Goal: Task Accomplishment & Management: Use online tool/utility

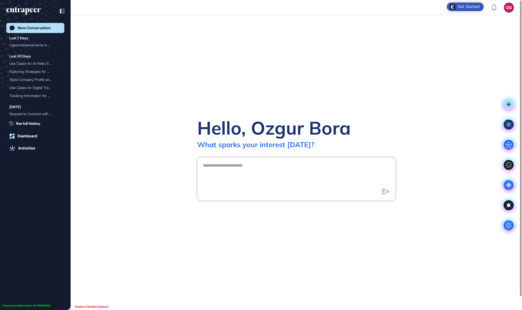
click at [217, 184] on textarea at bounding box center [296, 178] width 193 height 35
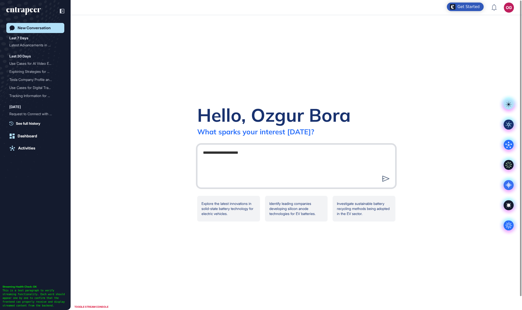
type textarea "**********"
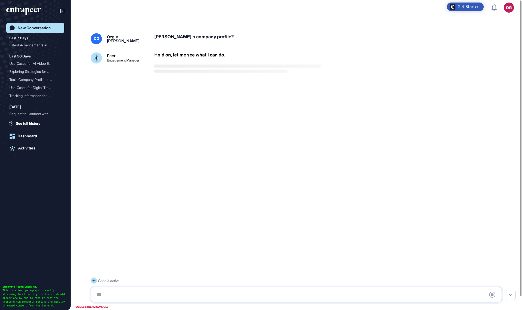
scroll to position [14, 0]
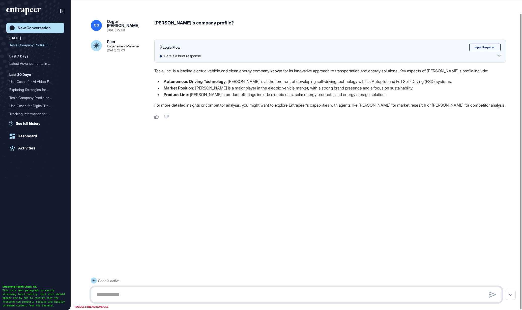
click at [228, 293] on textarea at bounding box center [297, 295] width 406 height 10
type textarea "**********"
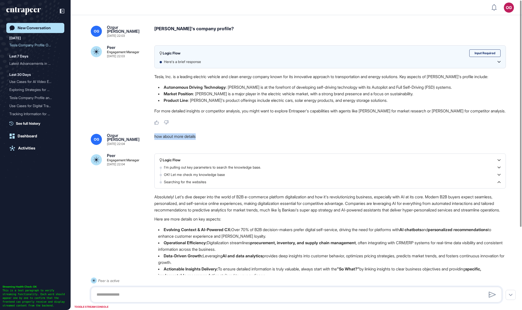
drag, startPoint x: 155, startPoint y: 136, endPoint x: 202, endPoint y: 136, distance: 46.9
click at [202, 136] on div "OG [PERSON_NAME] [DATE] 22:04 how about more details" at bounding box center [296, 140] width 411 height 12
click at [373, 118] on div "Logic Flow Input Required Here's a brief response Tesla, Inc. is a leading elec…" at bounding box center [330, 85] width 352 height 80
click at [43, 30] on div "New Conversation" at bounding box center [34, 28] width 33 height 5
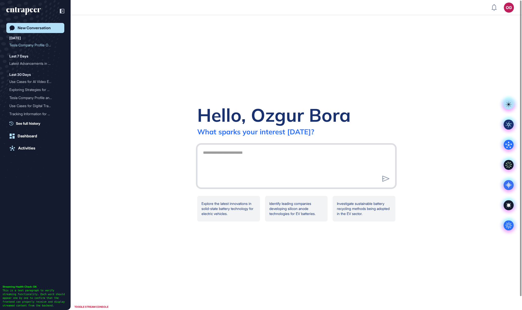
click at [240, 172] on textarea at bounding box center [296, 165] width 193 height 35
type textarea "**********"
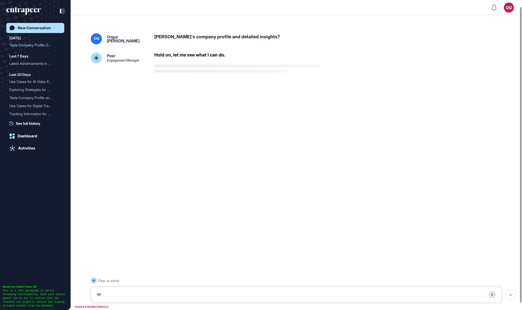
scroll to position [14, 0]
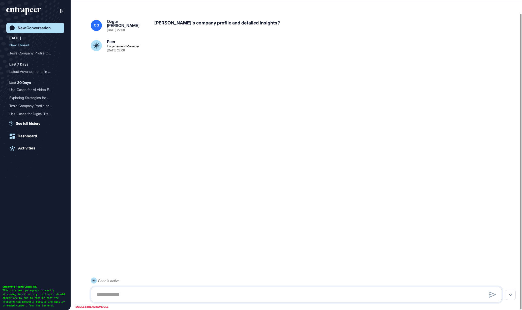
click at [264, 129] on div "OG [PERSON_NAME] [DATE] 22:08 [PERSON_NAME]'s company profile and detailed insi…" at bounding box center [297, 148] width 452 height 279
click at [103, 306] on div "TOGGLE STREAM CONSOLE" at bounding box center [91, 307] width 37 height 6
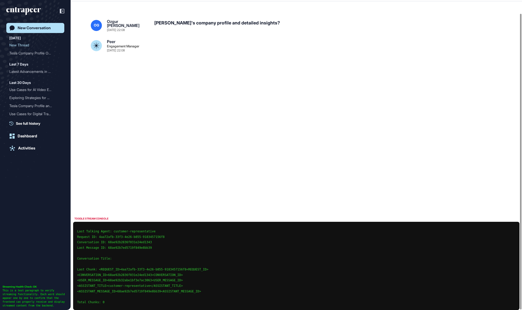
click at [294, 135] on div "OG [PERSON_NAME] [DATE] 22:08 [PERSON_NAME]'s company profile and detailed insi…" at bounding box center [297, 148] width 452 height 279
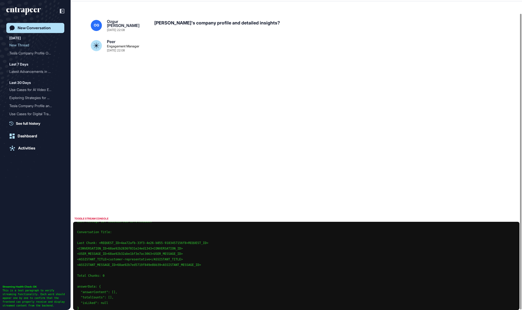
scroll to position [57, 0]
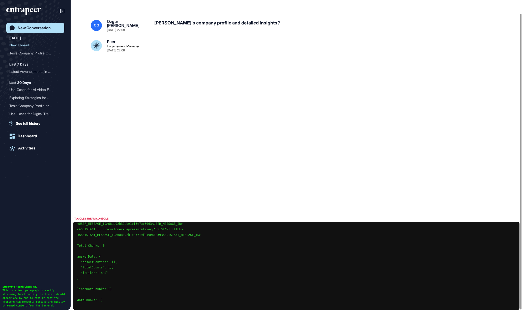
click at [99, 219] on div "TOGGLE STREAM CONSOLE" at bounding box center [91, 219] width 37 height 6
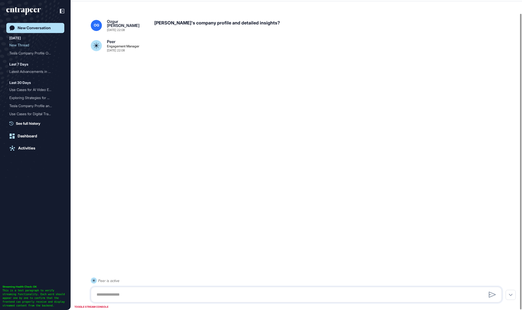
click at [43, 29] on div "New Conversation" at bounding box center [34, 28] width 33 height 5
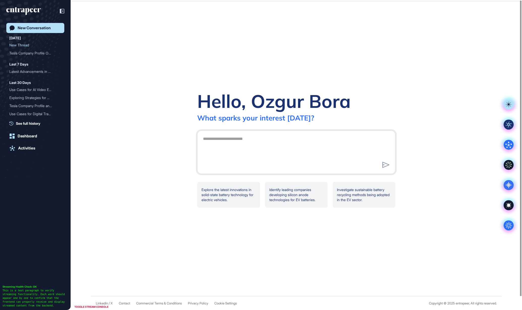
scroll to position [0, 0]
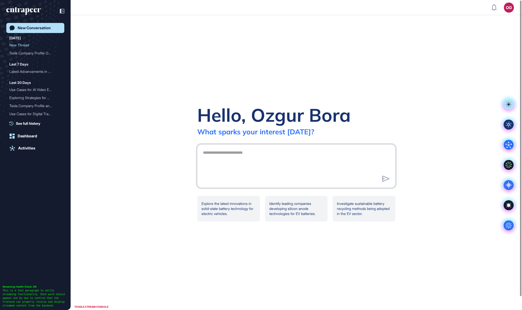
click at [255, 150] on textarea at bounding box center [296, 165] width 193 height 35
paste textarea "**********"
type textarea "**********"
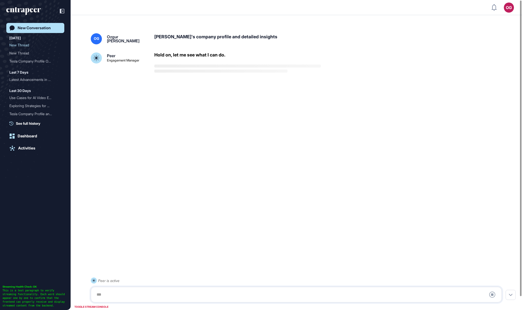
scroll to position [14, 0]
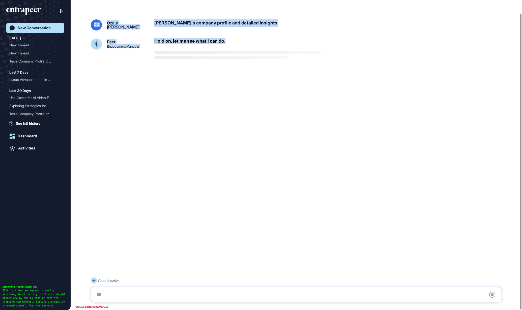
drag, startPoint x: 95, startPoint y: 25, endPoint x: 247, endPoint y: 60, distance: 156.6
click at [247, 60] on div "OG [PERSON_NAME] Gevrek [PERSON_NAME]'s company profile and detailed insights P…" at bounding box center [297, 148] width 452 height 279
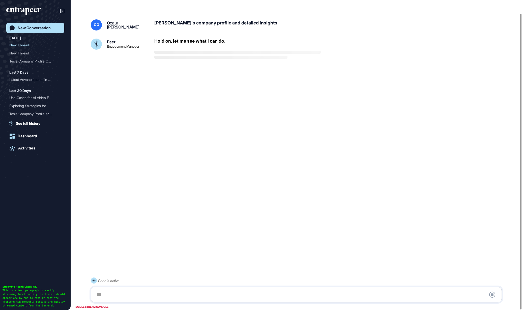
drag, startPoint x: 247, startPoint y: 60, endPoint x: 234, endPoint y: 77, distance: 21.6
click at [234, 77] on div at bounding box center [296, 83] width 411 height 20
